Goal: Find specific page/section: Find specific page/section

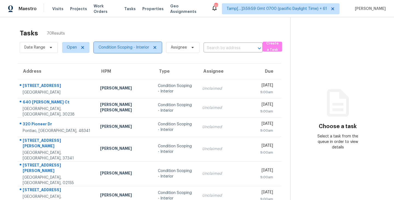
click at [155, 50] on span "Condition Scoping - Interior" at bounding box center [128, 47] width 68 height 11
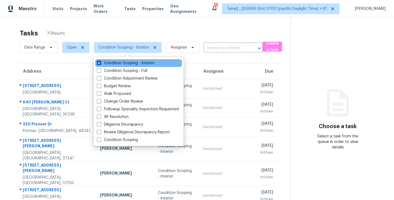
click at [101, 63] on span at bounding box center [99, 62] width 4 height 4
click at [100, 63] on input "Condition Scoping - Interior" at bounding box center [99, 62] width 4 height 4
checkbox input "false"
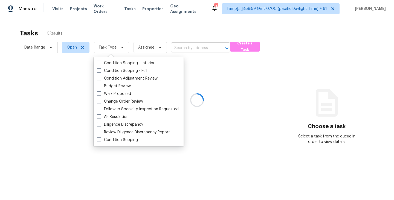
click at [135, 22] on div at bounding box center [197, 100] width 394 height 200
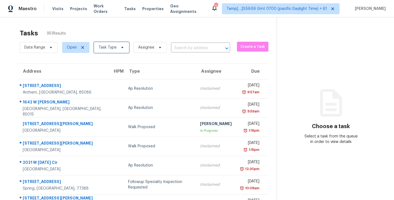
click at [124, 48] on span "Task Type" at bounding box center [111, 47] width 35 height 11
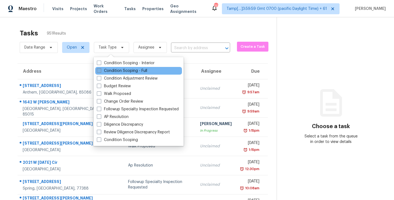
click at [99, 70] on span at bounding box center [99, 70] width 4 height 4
click at [99, 70] on input "Condition Scoping - Full" at bounding box center [99, 70] width 4 height 4
checkbox input "true"
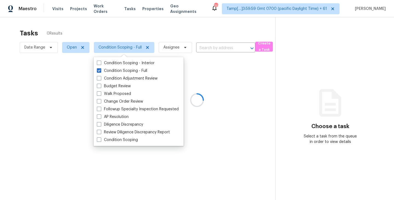
click at [129, 24] on div at bounding box center [197, 100] width 394 height 200
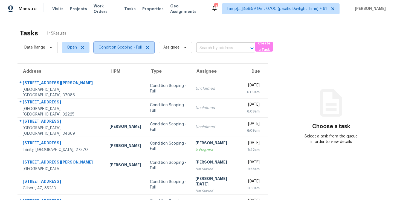
click at [148, 47] on icon at bounding box center [147, 47] width 4 height 4
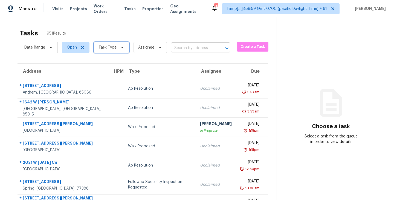
click at [120, 48] on icon at bounding box center [122, 47] width 4 height 4
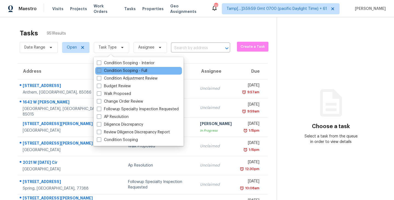
click at [99, 71] on span at bounding box center [99, 70] width 4 height 4
click at [99, 71] on input "Condition Scoping - Full" at bounding box center [99, 70] width 4 height 4
checkbox input "true"
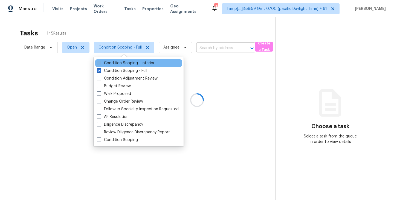
click at [99, 63] on span at bounding box center [99, 62] width 4 height 4
click at [99, 63] on input "Condition Scoping - Interior" at bounding box center [99, 62] width 4 height 4
checkbox input "true"
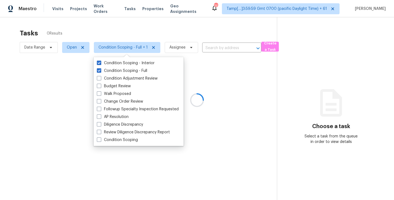
click at [138, 34] on div at bounding box center [197, 100] width 394 height 200
